Goal: Task Accomplishment & Management: Complete application form

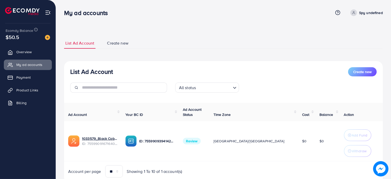
click at [232, 44] on ul "List Ad Account Create new" at bounding box center [223, 43] width 319 height 11
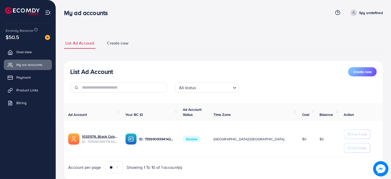
scroll to position [14, 0]
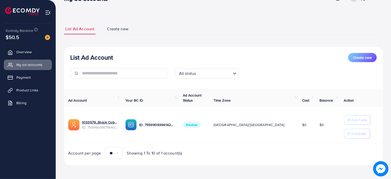
click at [173, 44] on div "List Ad Account Create new List Ad Account Create new All status Loading... Ad …" at bounding box center [223, 94] width 319 height 142
click at [114, 30] on span "Create new" at bounding box center [117, 29] width 21 height 6
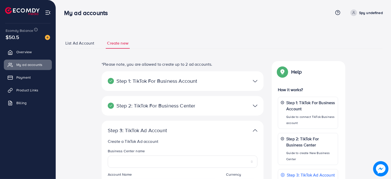
click at [79, 45] on span "List Ad Account" at bounding box center [79, 43] width 29 height 6
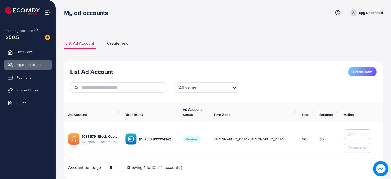
click at [116, 43] on span "Create new" at bounding box center [117, 43] width 21 height 6
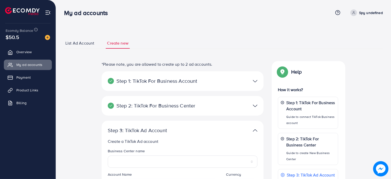
click at [258, 104] on div at bounding box center [235, 105] width 53 height 7
click at [253, 130] on img at bounding box center [255, 130] width 5 height 7
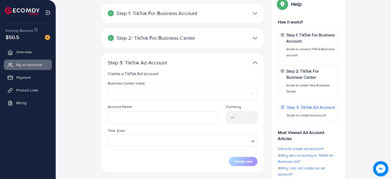
scroll to position [67, 0]
click at [252, 61] on div at bounding box center [235, 63] width 53 height 7
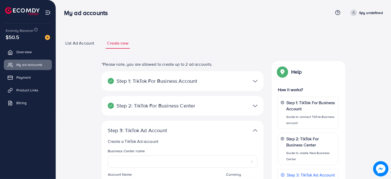
scroll to position [106, 0]
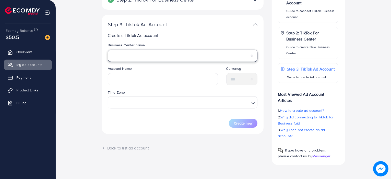
click at [152, 57] on select "**********" at bounding box center [183, 56] width 150 height 12
select select "**********"
click at [108, 50] on select "**********" at bounding box center [183, 56] width 150 height 12
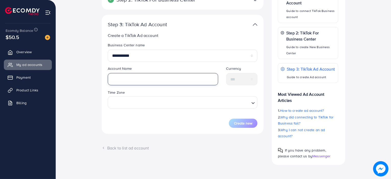
click at [140, 81] on input "text" at bounding box center [163, 79] width 110 height 12
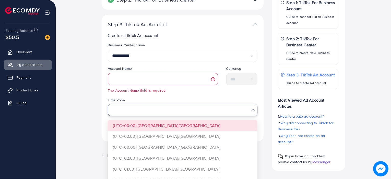
click at [167, 103] on div "Time Zone Loading... (UTC+00:00) Africa/Accra (UTC+02:00) Africa/Cairo (UTC+00:…" at bounding box center [183, 106] width 150 height 19
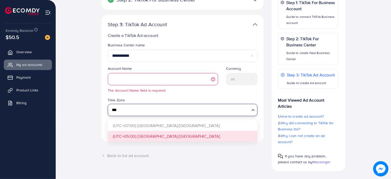
type input "***"
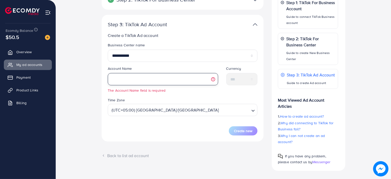
click at [161, 82] on input "text" at bounding box center [163, 79] width 110 height 12
click at [153, 75] on input "text" at bounding box center [163, 79] width 110 height 12
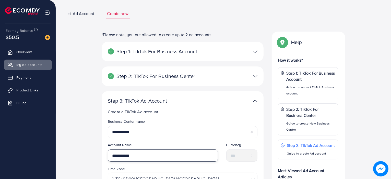
scroll to position [29, 0]
type input "**********"
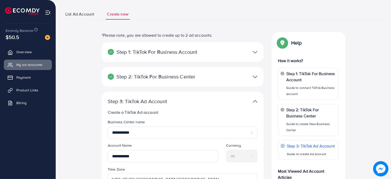
click at [77, 12] on span "List Ad Account" at bounding box center [79, 14] width 29 height 6
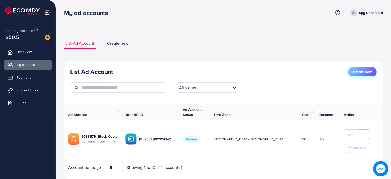
click at [362, 73] on span "Create new" at bounding box center [362, 71] width 18 height 5
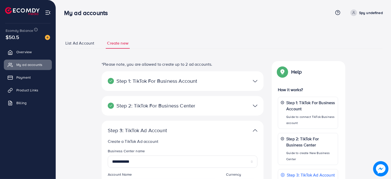
click at [71, 47] on link "List Ad Account" at bounding box center [79, 43] width 31 height 11
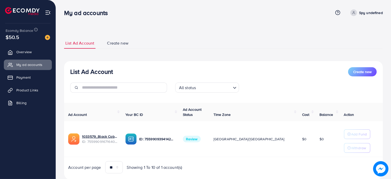
scroll to position [14, 0]
click at [26, 86] on link "Product Links" at bounding box center [28, 90] width 48 height 10
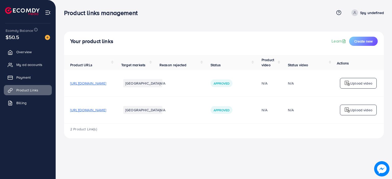
click at [163, 38] on div "Your product links Learn Create new" at bounding box center [224, 41] width 308 height 9
click at [29, 63] on span "My ad accounts" at bounding box center [31, 64] width 26 height 5
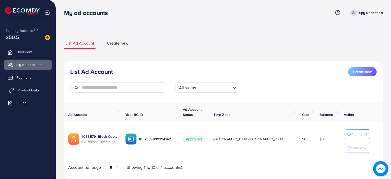
click at [29, 90] on span "Product Links" at bounding box center [29, 90] width 22 height 5
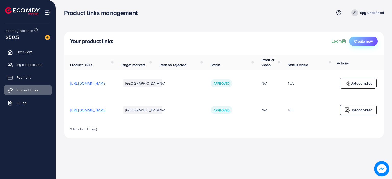
click at [363, 41] on span "Create new" at bounding box center [363, 41] width 18 height 5
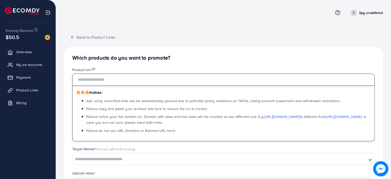
click at [111, 76] on input "text" at bounding box center [223, 80] width 302 height 12
paste input "**********"
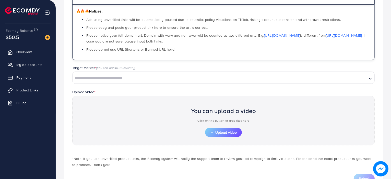
scroll to position [82, 0]
type input "**********"
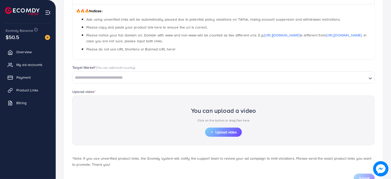
click at [97, 67] on span "(You can add multi-country)" at bounding box center [115, 67] width 39 height 5
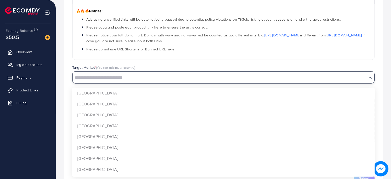
click at [100, 75] on input "Search for option" at bounding box center [219, 78] width 293 height 8
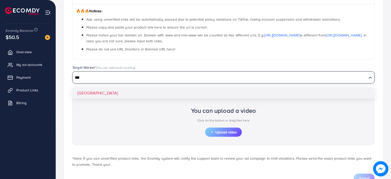
type input "***"
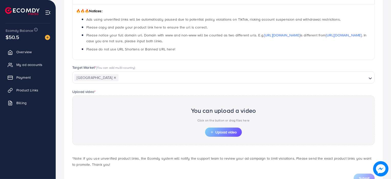
scroll to position [101, 0]
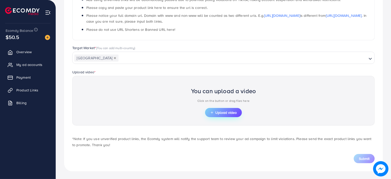
click at [220, 115] on span "Upload video" at bounding box center [223, 113] width 27 height 4
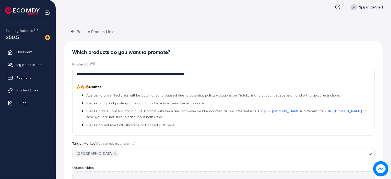
scroll to position [4, 0]
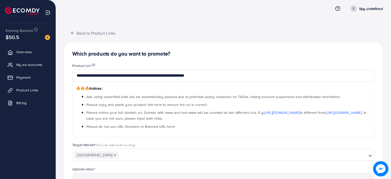
click at [189, 99] on span "Ads using unverified links will be automatically paused due to potential policy…" at bounding box center [213, 96] width 254 height 5
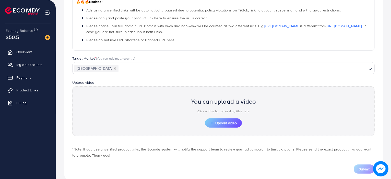
scroll to position [101, 0]
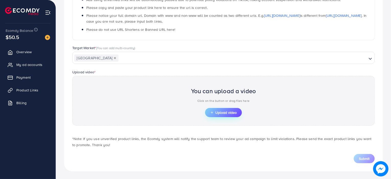
click at [212, 108] on button "Upload video" at bounding box center [223, 112] width 37 height 9
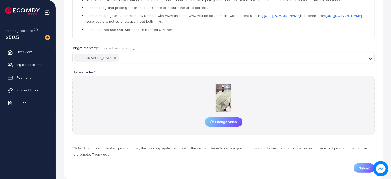
scroll to position [111, 0]
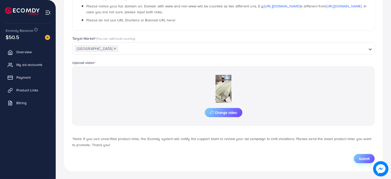
click at [362, 159] on span "Submit" at bounding box center [364, 158] width 11 height 5
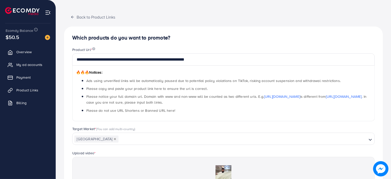
scroll to position [0, 0]
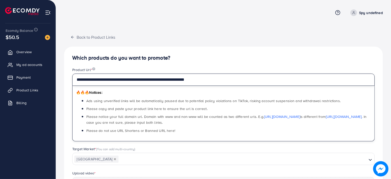
click at [175, 78] on input "**********" at bounding box center [223, 80] width 302 height 12
paste input "*"
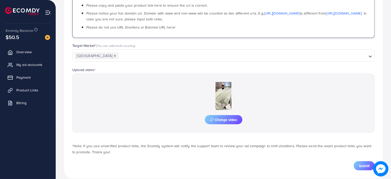
scroll to position [111, 0]
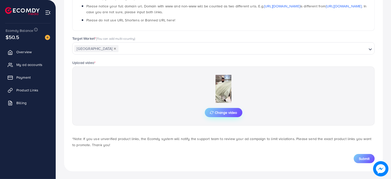
click at [226, 113] on span "Change video" at bounding box center [223, 113] width 27 height 4
click at [360, 156] on span "Submit" at bounding box center [364, 158] width 11 height 5
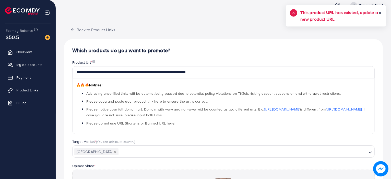
scroll to position [0, 0]
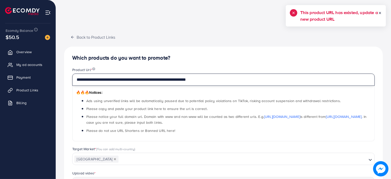
click at [147, 82] on input "**********" at bounding box center [223, 80] width 302 height 12
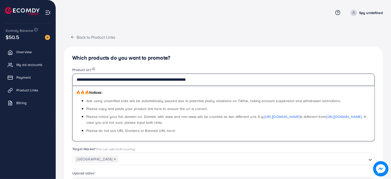
paste input "*"
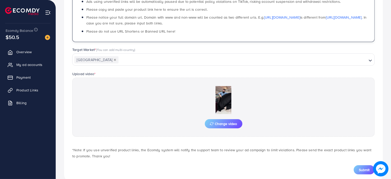
scroll to position [111, 0]
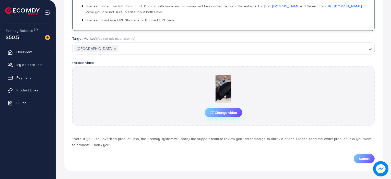
type input "**********"
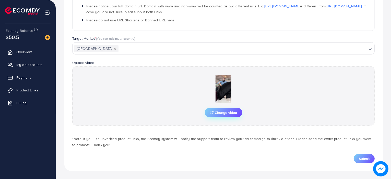
click at [222, 115] on button "Change video" at bounding box center [224, 112] width 38 height 9
click at [363, 159] on span "Submit" at bounding box center [364, 158] width 11 height 5
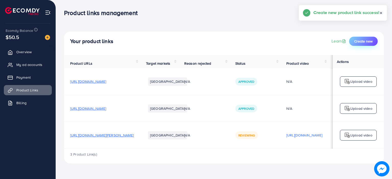
click at [367, 44] on span "Create new" at bounding box center [363, 41] width 18 height 5
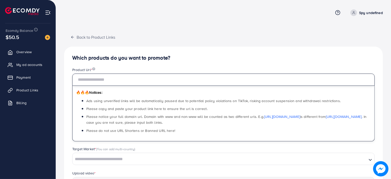
click at [139, 79] on input "text" at bounding box center [223, 80] width 302 height 12
paste input "**********"
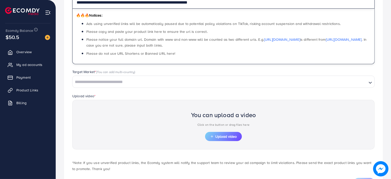
scroll to position [101, 0]
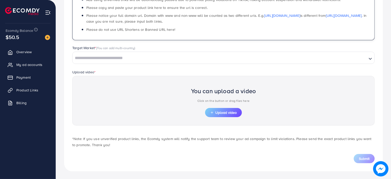
type input "**********"
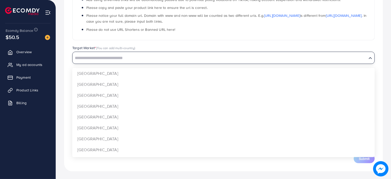
click at [122, 57] on input "Search for option" at bounding box center [219, 58] width 293 height 8
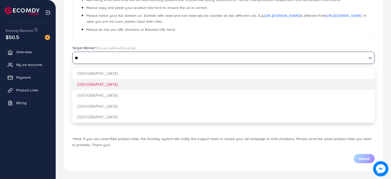
type input "**"
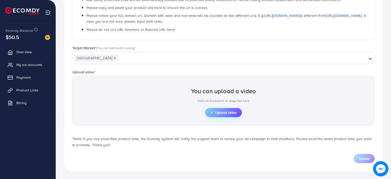
click at [216, 117] on button "Upload video" at bounding box center [223, 112] width 37 height 9
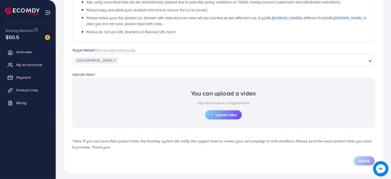
scroll to position [100, 0]
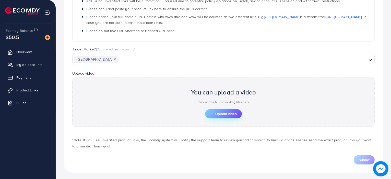
click at [222, 114] on span "Upload video" at bounding box center [223, 114] width 27 height 4
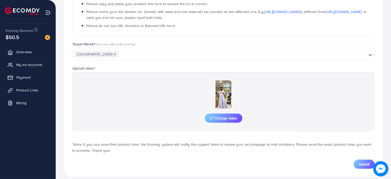
scroll to position [108, 0]
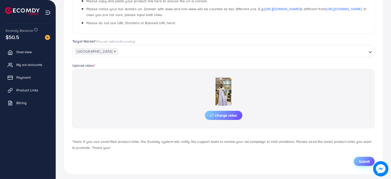
click at [360, 163] on span "Submit" at bounding box center [364, 161] width 11 height 5
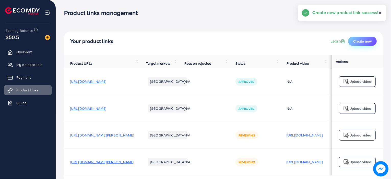
click at [359, 39] on span "Create new" at bounding box center [362, 41] width 18 height 5
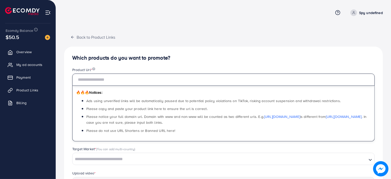
click at [128, 79] on input "text" at bounding box center [223, 80] width 302 height 12
paste input "**********"
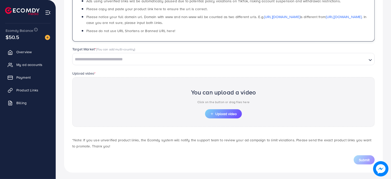
scroll to position [101, 0]
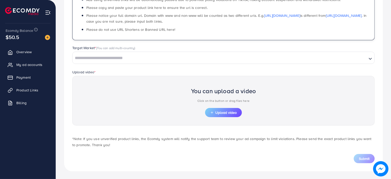
type input "**********"
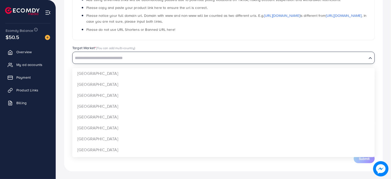
click at [103, 57] on input "Search for option" at bounding box center [219, 58] width 293 height 8
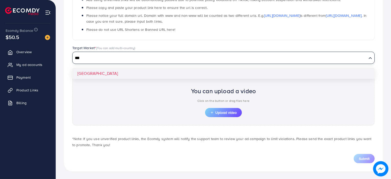
type input "***"
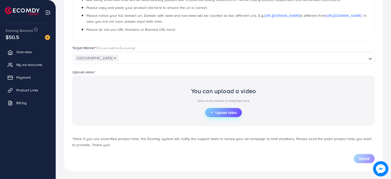
click at [221, 113] on span "Upload video" at bounding box center [223, 113] width 27 height 4
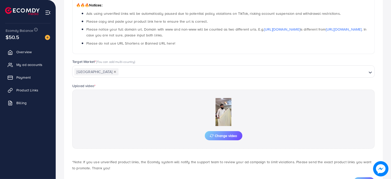
scroll to position [111, 0]
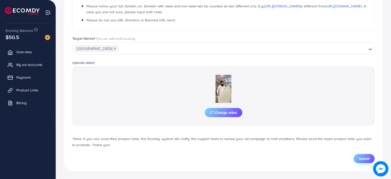
click at [368, 161] on span "Submit" at bounding box center [364, 158] width 11 height 5
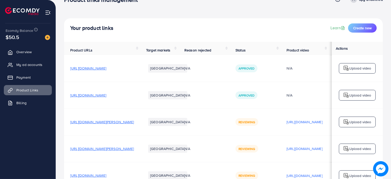
scroll to position [49, 0]
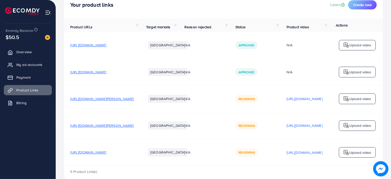
scroll to position [49, 0]
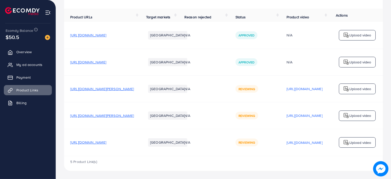
click at [106, 33] on span "[URL][DOMAIN_NAME]" at bounding box center [88, 35] width 36 height 5
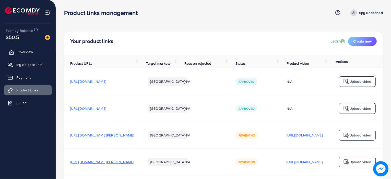
click at [35, 49] on link "Overview" at bounding box center [28, 52] width 48 height 10
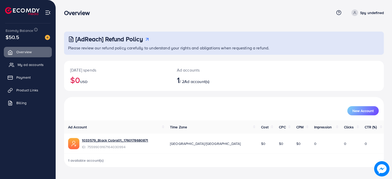
click at [38, 67] on span "My ad accounts" at bounding box center [31, 64] width 26 height 5
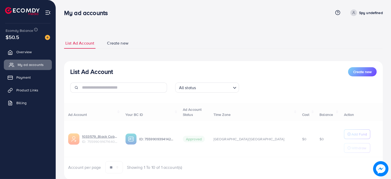
select select
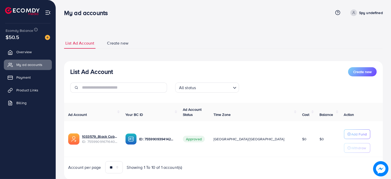
click at [112, 41] on span "Create new" at bounding box center [117, 43] width 21 height 6
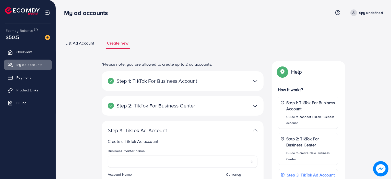
click at [77, 41] on span "List Ad Account" at bounding box center [79, 43] width 29 height 6
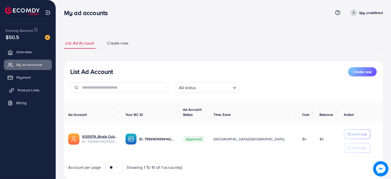
click at [28, 88] on span "Product Links" at bounding box center [29, 90] width 22 height 5
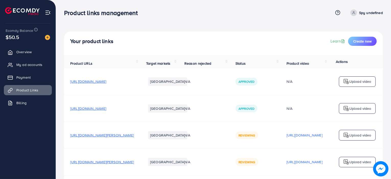
click at [255, 21] on nav "Product links management Help Center Contact Support Term and policy About Us S…" at bounding box center [223, 13] width 319 height 18
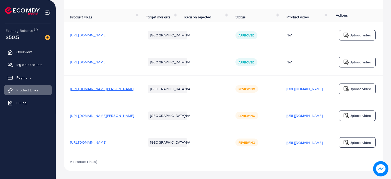
click at [29, 135] on ul "Overview My ad accounts Payment Product Links Billing" at bounding box center [28, 99] width 56 height 108
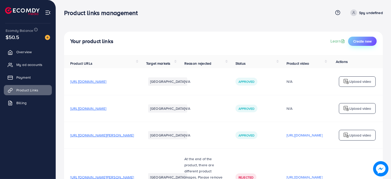
click at [368, 43] on span "Create new" at bounding box center [362, 41] width 18 height 5
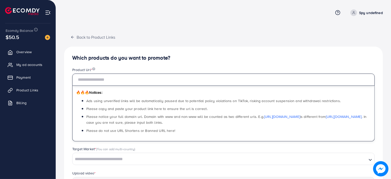
click at [141, 84] on input "text" at bounding box center [223, 80] width 302 height 12
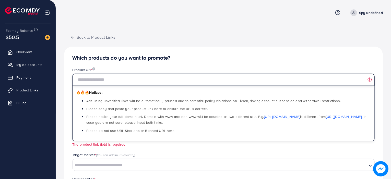
paste input "**********"
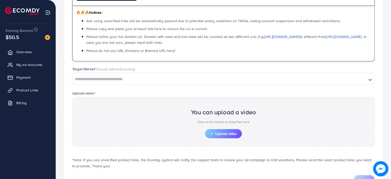
scroll to position [81, 0]
type input "**********"
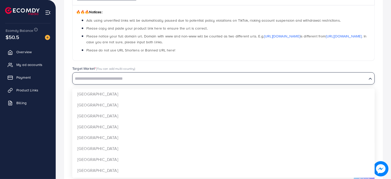
click at [119, 78] on input "Search for option" at bounding box center [219, 79] width 293 height 8
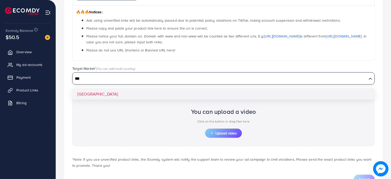
type input "***"
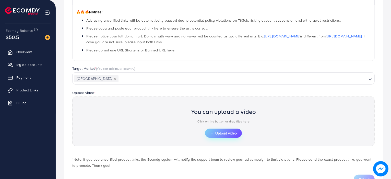
click at [213, 132] on icon "button" at bounding box center [212, 134] width 4 height 4
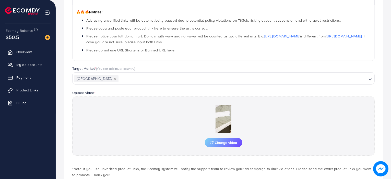
scroll to position [111, 0]
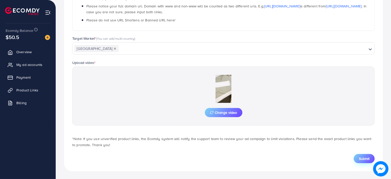
click at [360, 156] on button "Submit" at bounding box center [364, 158] width 21 height 9
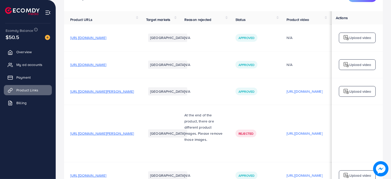
scroll to position [42, 0]
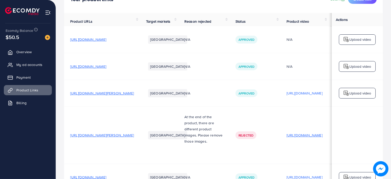
click at [312, 132] on p "[URL][DOMAIN_NAME]" at bounding box center [304, 135] width 36 height 6
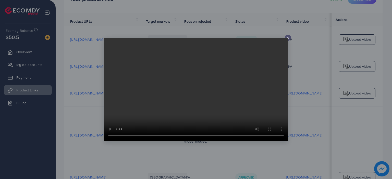
click at [286, 37] on icon at bounding box center [288, 38] width 4 height 4
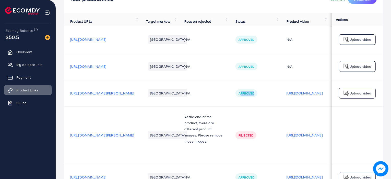
drag, startPoint x: 249, startPoint y: 94, endPoint x: 267, endPoint y: 94, distance: 17.4
click at [257, 94] on div "Approved" at bounding box center [246, 94] width 22 height 8
click at [229, 89] on td "N/A" at bounding box center [203, 93] width 51 height 27
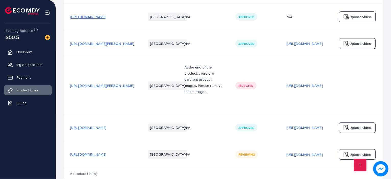
scroll to position [100, 0]
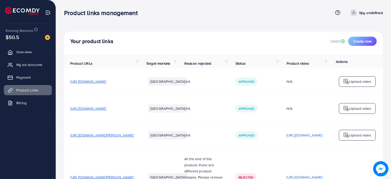
scroll to position [100, 0]
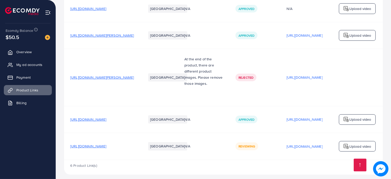
scroll to position [100, 0]
click at [316, 75] on p "[URL][DOMAIN_NAME]" at bounding box center [304, 78] width 36 height 6
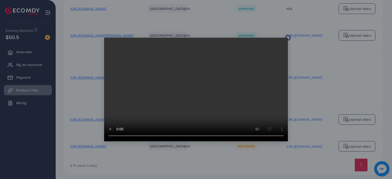
click at [288, 37] on icon at bounding box center [288, 38] width 4 height 4
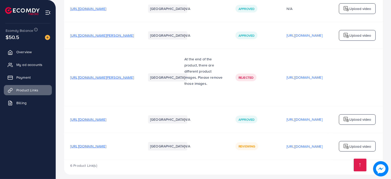
click at [111, 78] on span "[URL][DOMAIN_NAME][PERSON_NAME]" at bounding box center [102, 77] width 64 height 5
click at [308, 117] on p "[URL][DOMAIN_NAME]" at bounding box center [304, 120] width 36 height 6
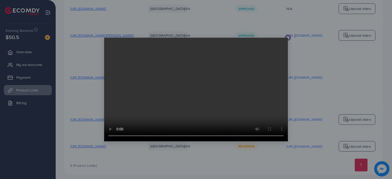
click at [287, 35] on div at bounding box center [288, 38] width 6 height 6
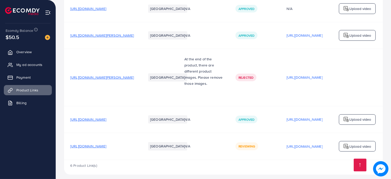
click at [110, 75] on span "[URL][DOMAIN_NAME][PERSON_NAME]" at bounding box center [102, 77] width 64 height 5
click at [134, 77] on span "[URL][DOMAIN_NAME][PERSON_NAME]" at bounding box center [102, 77] width 64 height 5
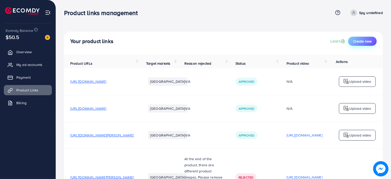
click at [355, 43] on span "Create new" at bounding box center [362, 41] width 18 height 5
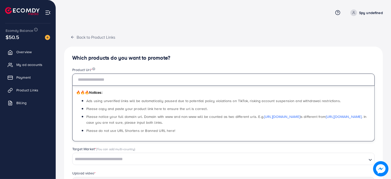
click at [155, 76] on input "text" at bounding box center [223, 80] width 302 height 12
paste input "**********"
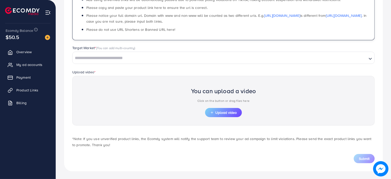
type input "**********"
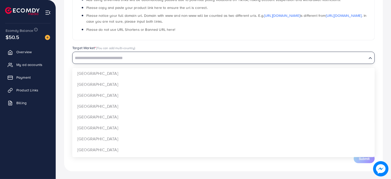
click at [132, 56] on input "Search for option" at bounding box center [219, 58] width 293 height 8
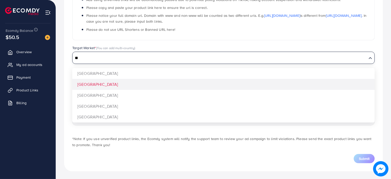
type input "**"
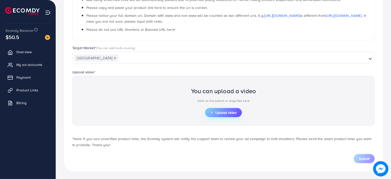
click at [226, 111] on span "Upload video" at bounding box center [223, 113] width 27 height 4
click at [213, 113] on icon "button" at bounding box center [212, 113] width 4 height 4
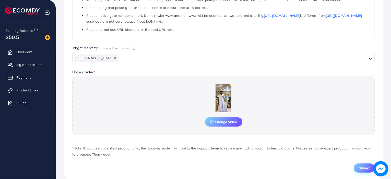
click at [362, 166] on span "Submit" at bounding box center [364, 168] width 11 height 5
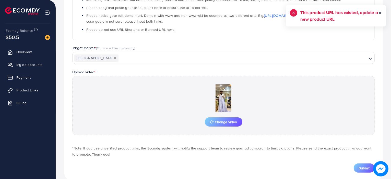
scroll to position [0, 0]
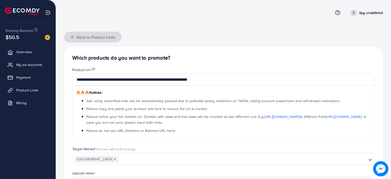
click at [74, 35] on icon "button" at bounding box center [72, 37] width 4 height 4
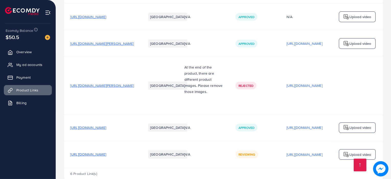
scroll to position [100, 0]
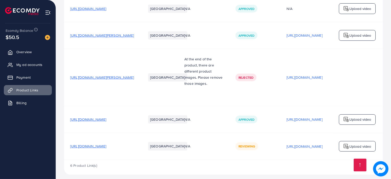
click at [253, 76] on span "Rejected" at bounding box center [245, 78] width 15 height 4
click at [266, 75] on div "Rejected" at bounding box center [254, 78] width 39 height 8
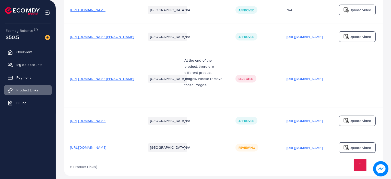
scroll to position [98, 0]
click at [358, 165] on link at bounding box center [360, 165] width 13 height 13
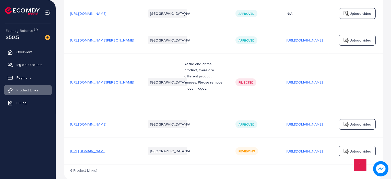
scroll to position [94, 0]
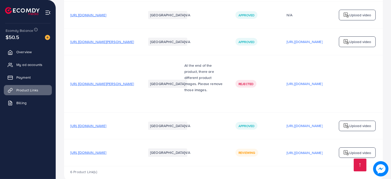
click at [352, 77] on td at bounding box center [357, 83] width 51 height 57
click at [254, 107] on td "Rejected" at bounding box center [254, 83] width 51 height 57
drag, startPoint x: 71, startPoint y: 142, endPoint x: 378, endPoint y: 155, distance: 307.4
click at [378, 155] on tr "https://blackcobra.shop/collections/all Pakistan N/A Reviewing https://files.ec…" at bounding box center [247, 153] width 367 height 27
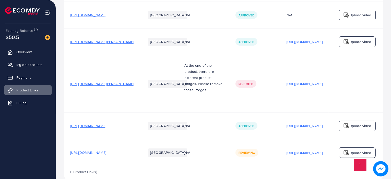
click at [363, 81] on td at bounding box center [357, 83] width 51 height 57
click at [302, 150] on p "[URL][DOMAIN_NAME]" at bounding box center [304, 153] width 36 height 6
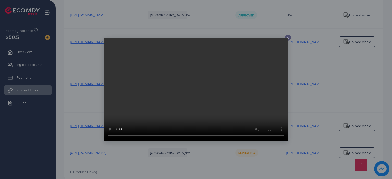
click at [286, 37] on icon at bounding box center [288, 38] width 4 height 4
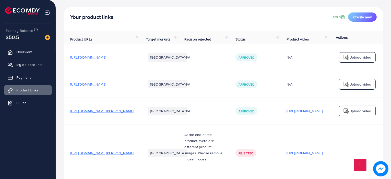
scroll to position [0, 0]
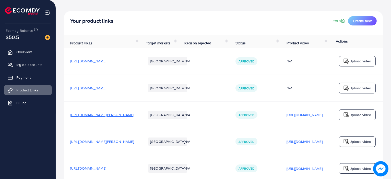
scroll to position [76, 0]
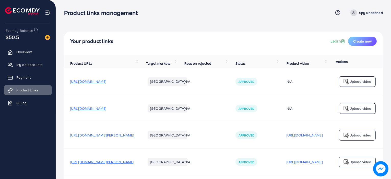
scroll to position [76, 0]
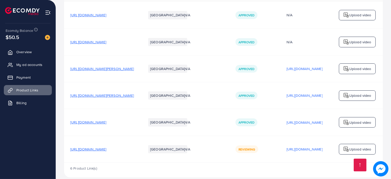
scroll to position [66, 0]
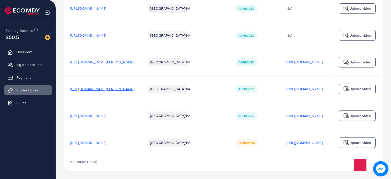
scroll to position [75, 0]
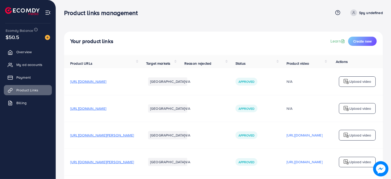
scroll to position [76, 0]
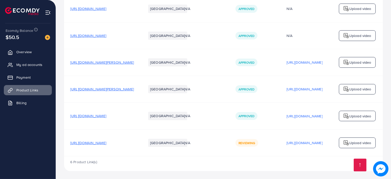
scroll to position [76, 0]
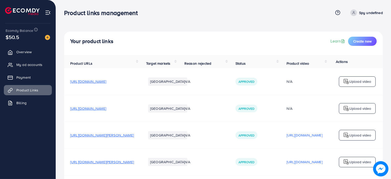
scroll to position [76, 0]
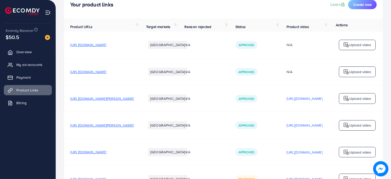
scroll to position [27, 0]
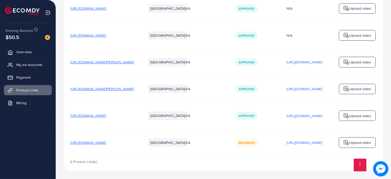
scroll to position [74, 0]
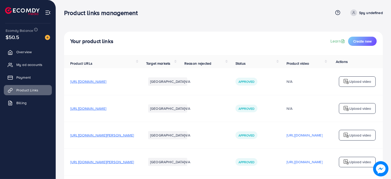
scroll to position [76, 0]
click at [37, 63] on span "My ad accounts" at bounding box center [31, 64] width 26 height 5
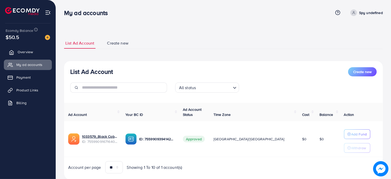
click at [20, 54] on span "Overview" at bounding box center [25, 52] width 15 height 5
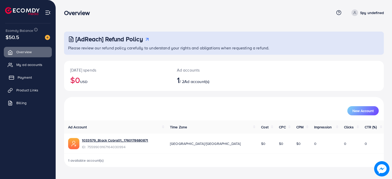
click at [10, 79] on icon at bounding box center [11, 77] width 5 height 5
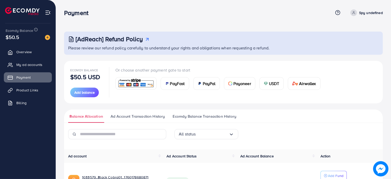
scroll to position [41, 0]
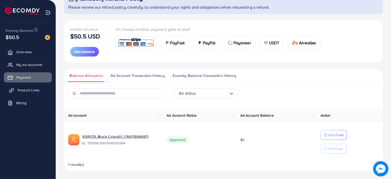
click at [27, 89] on span "Product Links" at bounding box center [29, 90] width 22 height 5
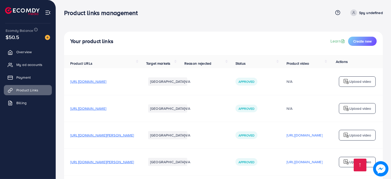
scroll to position [76, 0]
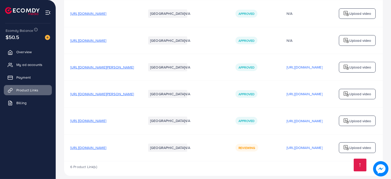
scroll to position [76, 0]
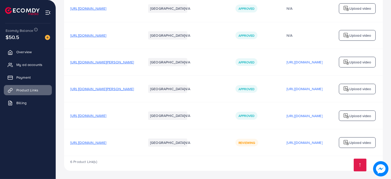
click at [300, 145] on div "[URL][DOMAIN_NAME]" at bounding box center [304, 143] width 36 height 8
click at [305, 143] on p "[URL][DOMAIN_NAME]" at bounding box center [304, 143] width 36 height 6
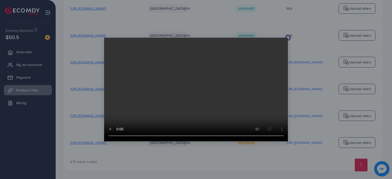
click at [286, 38] on video at bounding box center [196, 90] width 184 height 104
click at [290, 37] on div at bounding box center [288, 38] width 6 height 6
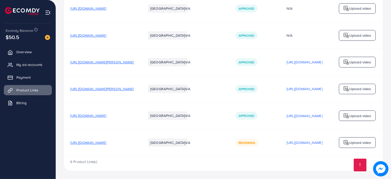
click at [100, 140] on span "[URL][DOMAIN_NAME]" at bounding box center [88, 142] width 36 height 5
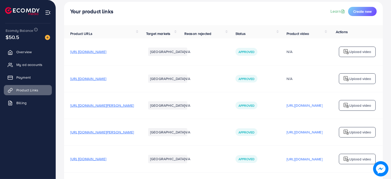
scroll to position [17, 0]
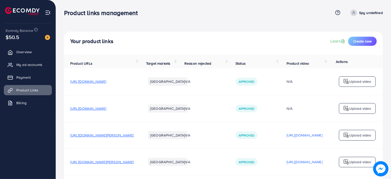
click at [207, 44] on div "Your product links Learn Create new" at bounding box center [223, 41] width 306 height 9
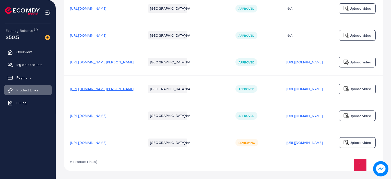
scroll to position [64, 0]
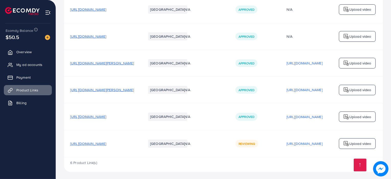
scroll to position [72, 0]
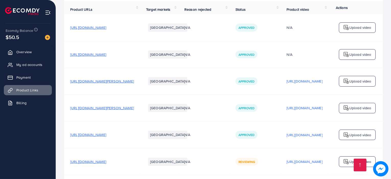
scroll to position [76, 0]
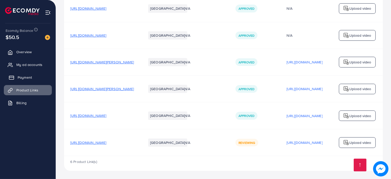
click at [31, 74] on link "Payment" at bounding box center [28, 78] width 48 height 10
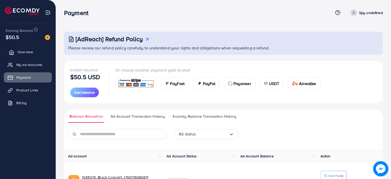
click at [17, 51] on link "Overview" at bounding box center [28, 52] width 48 height 10
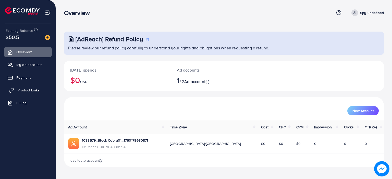
click at [30, 87] on link "Product Links" at bounding box center [28, 90] width 48 height 10
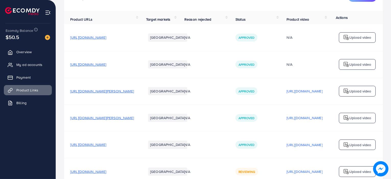
scroll to position [76, 0]
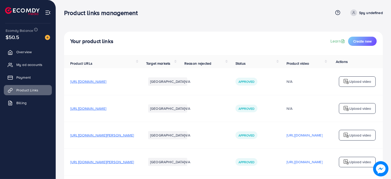
scroll to position [76, 0]
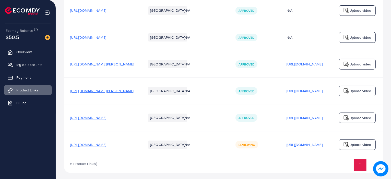
scroll to position [76, 0]
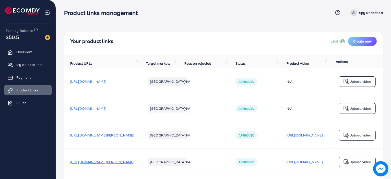
click at [54, 141] on ul "Overview My ad accounts Payment Product Links Billing" at bounding box center [28, 99] width 56 height 108
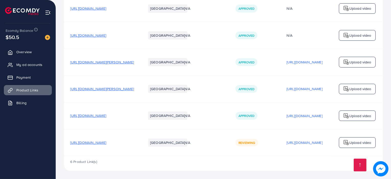
drag, startPoint x: 333, startPoint y: 1, endPoint x: 213, endPoint y: 34, distance: 124.4
click at [213, 34] on div "N/A" at bounding box center [203, 35] width 39 height 5
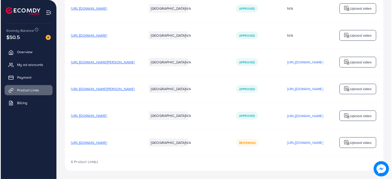
scroll to position [0, 0]
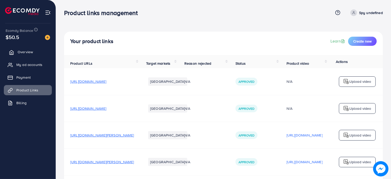
click at [41, 47] on link "Overview" at bounding box center [28, 52] width 48 height 10
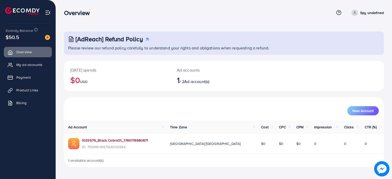
click at [104, 139] on link "1033579_Black Cobra01_1760178680871" at bounding box center [115, 140] width 66 height 5
click at [21, 96] on ul "Overview My ad accounts Payment Product Links Billing" at bounding box center [28, 79] width 56 height 69
click at [22, 93] on link "Product Links" at bounding box center [28, 90] width 48 height 10
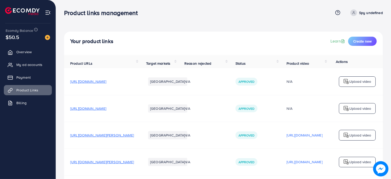
scroll to position [76, 0]
click at [32, 49] on link "Overview" at bounding box center [28, 52] width 48 height 10
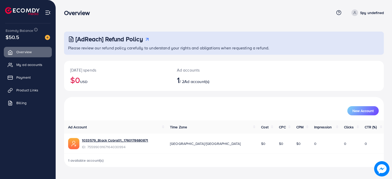
click at [359, 13] on link "Spy undefined" at bounding box center [366, 12] width 34 height 7
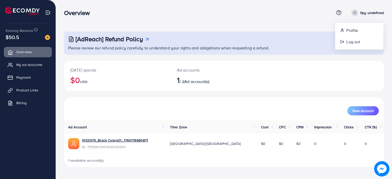
click at [277, 59] on div "[AdReach] Refund Policy Please review our refund policy carefully to understand…" at bounding box center [224, 100] width 320 height 136
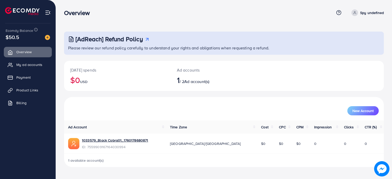
click at [278, 71] on div "Today's spends $0 USD Ad accounts 1 / 2 Ad account(s)" at bounding box center [224, 76] width 320 height 30
click at [34, 87] on link "Product Links" at bounding box center [28, 90] width 48 height 10
